Goal: Task Accomplishment & Management: Manage account settings

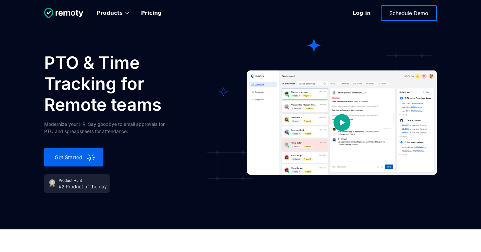
click at [367, 17] on link "Log in" at bounding box center [362, 13] width 30 height 15
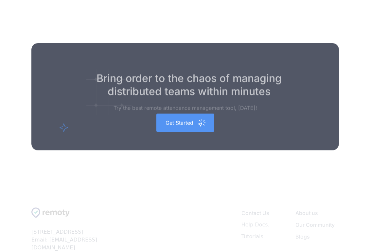
scroll to position [1723, 0]
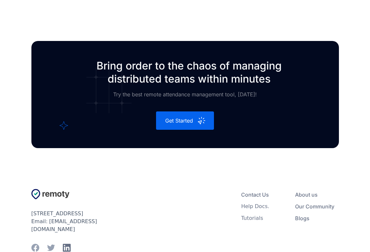
click at [66, 244] on icon at bounding box center [67, 248] width 8 height 8
click at [35, 244] on icon at bounding box center [35, 248] width 8 height 8
